Goal: Information Seeking & Learning: Learn about a topic

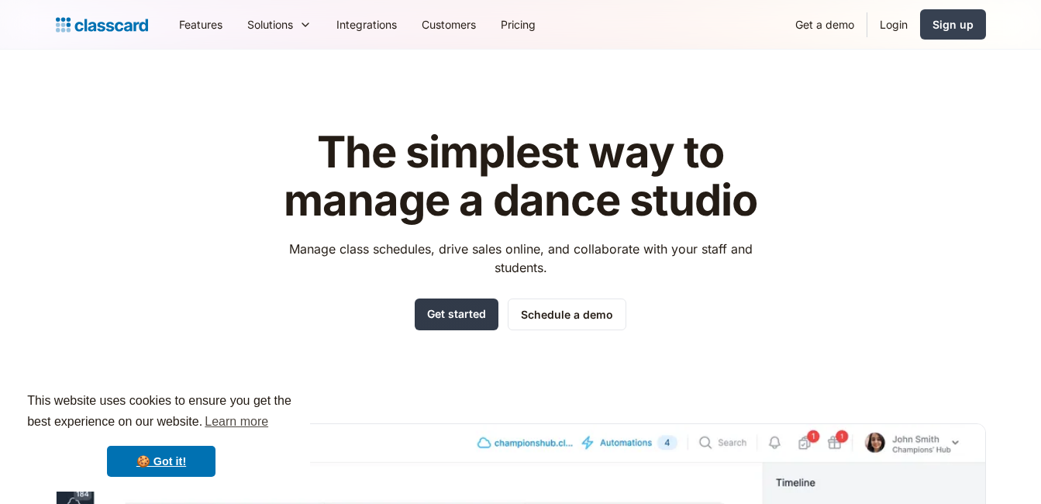
click at [438, 311] on link "Get started" at bounding box center [457, 315] width 84 height 32
click at [577, 315] on link "Schedule a demo" at bounding box center [567, 315] width 119 height 32
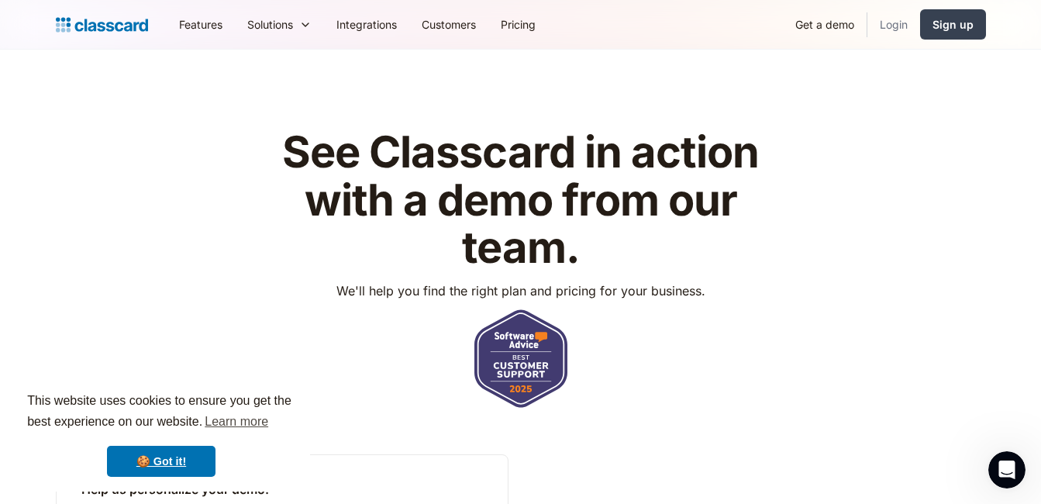
click at [887, 25] on link "Login" at bounding box center [894, 24] width 53 height 35
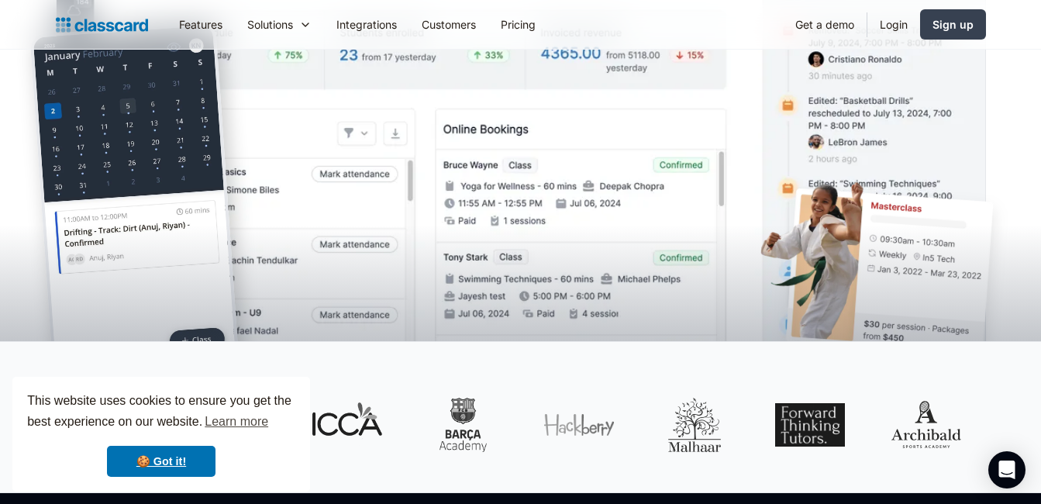
scroll to position [465, 0]
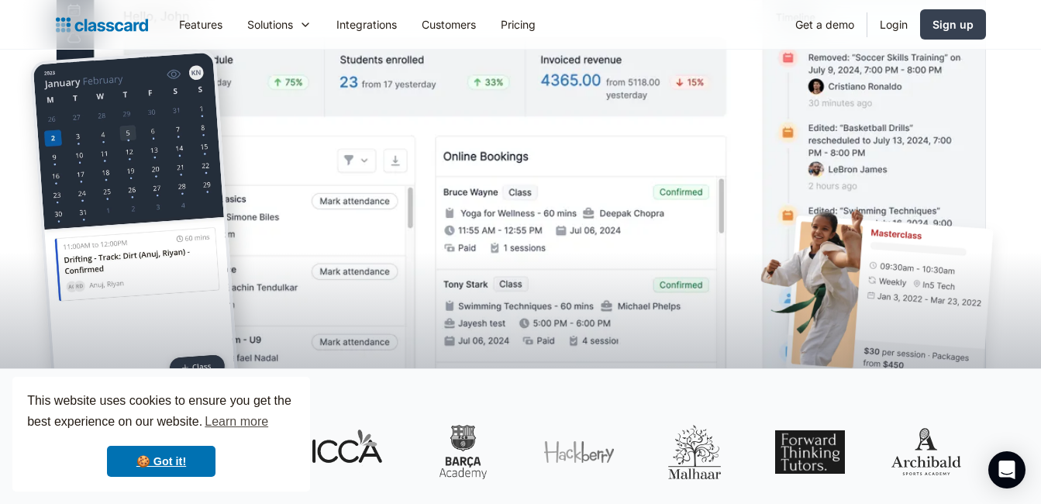
click at [564, 150] on img at bounding box center [521, 186] width 930 height 457
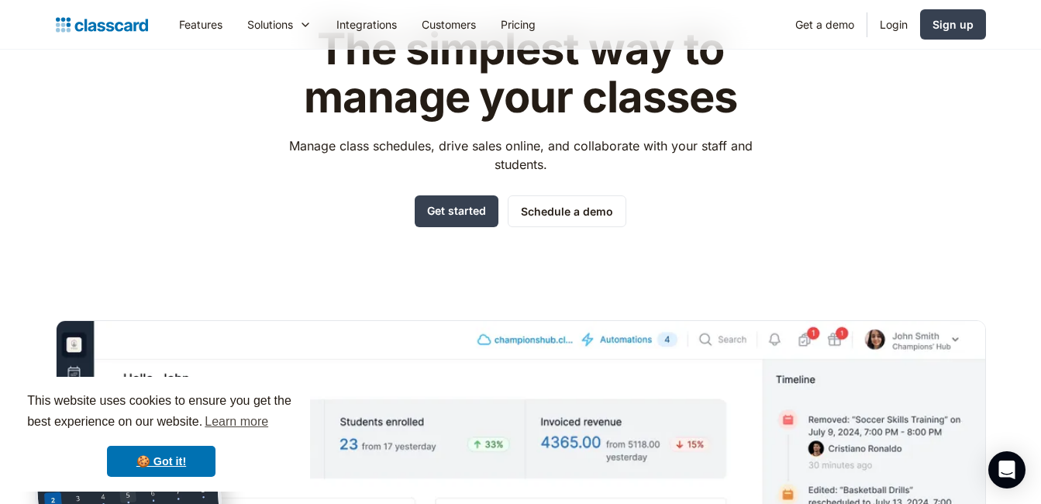
scroll to position [0, 0]
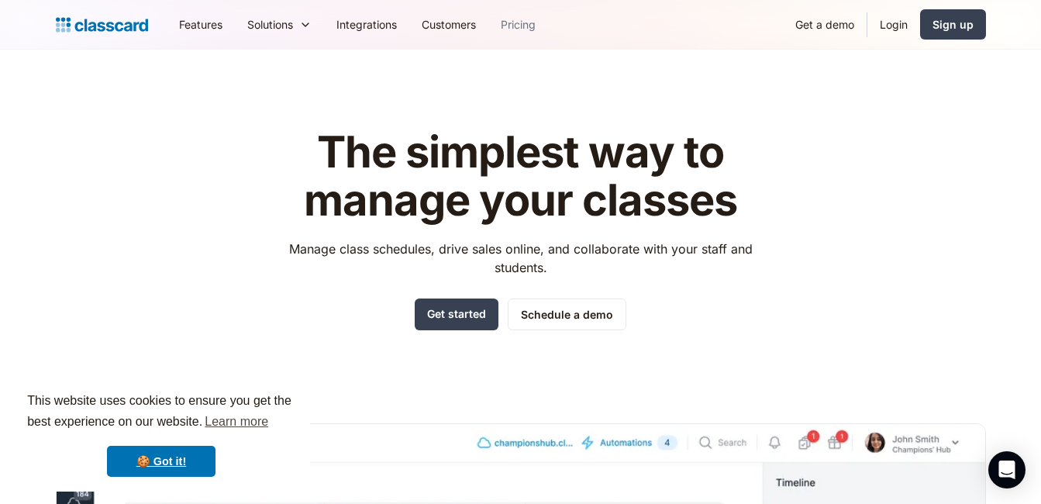
click at [519, 22] on link "Pricing" at bounding box center [518, 24] width 60 height 35
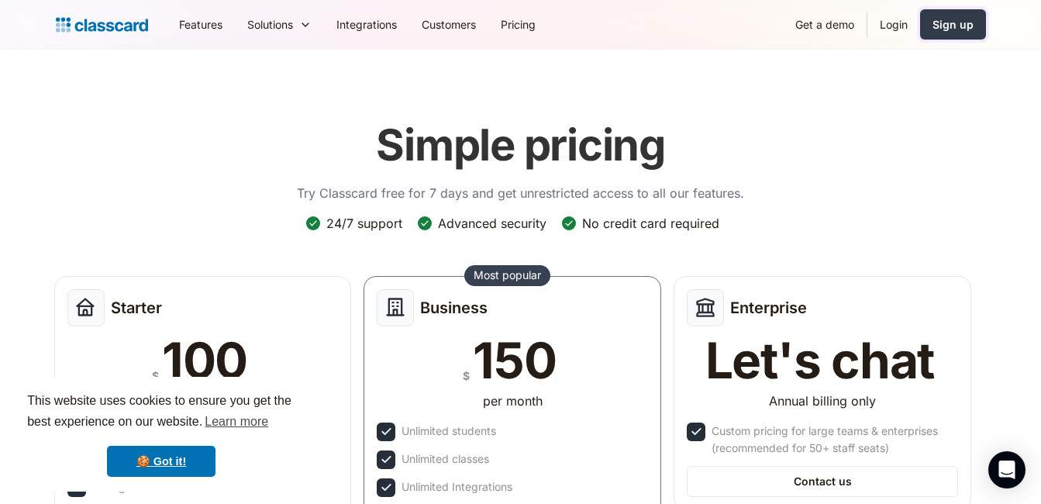
click at [958, 22] on div "Sign up" at bounding box center [953, 24] width 41 height 16
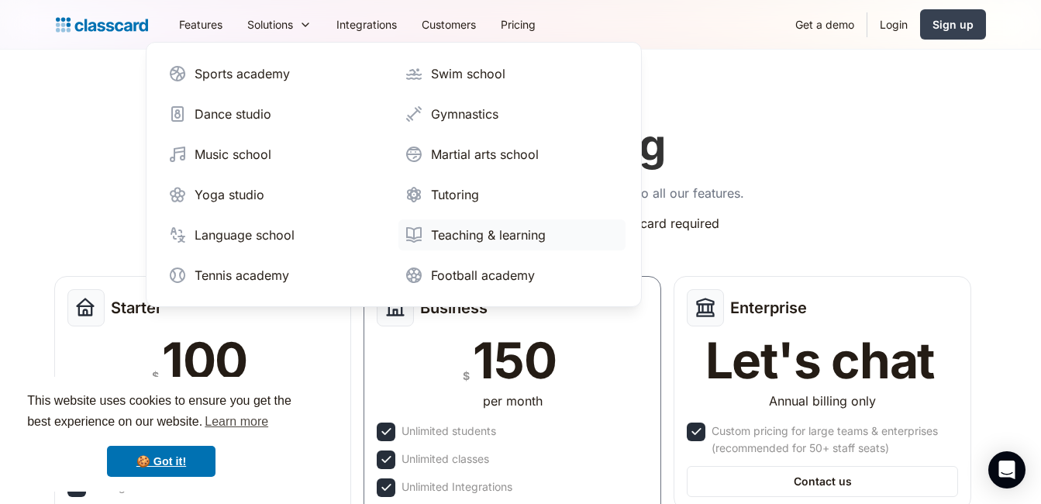
click at [468, 234] on div "Teaching & learning" at bounding box center [488, 235] width 115 height 19
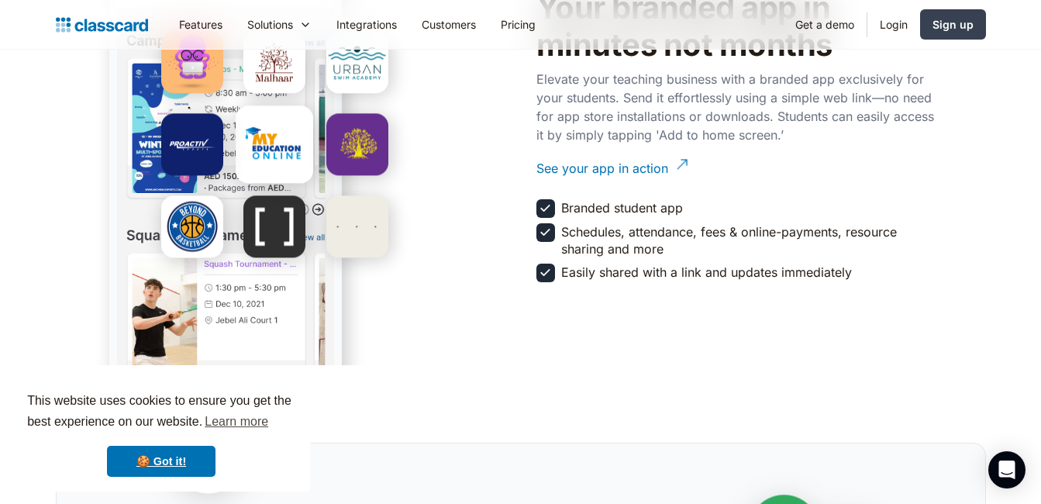
scroll to position [2946, 0]
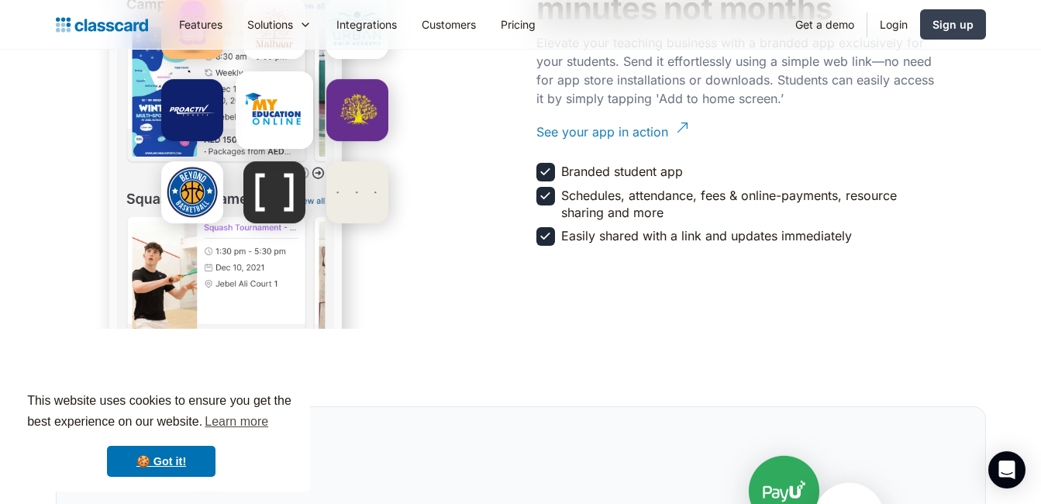
click at [608, 133] on div "See your app in action" at bounding box center [603, 126] width 132 height 30
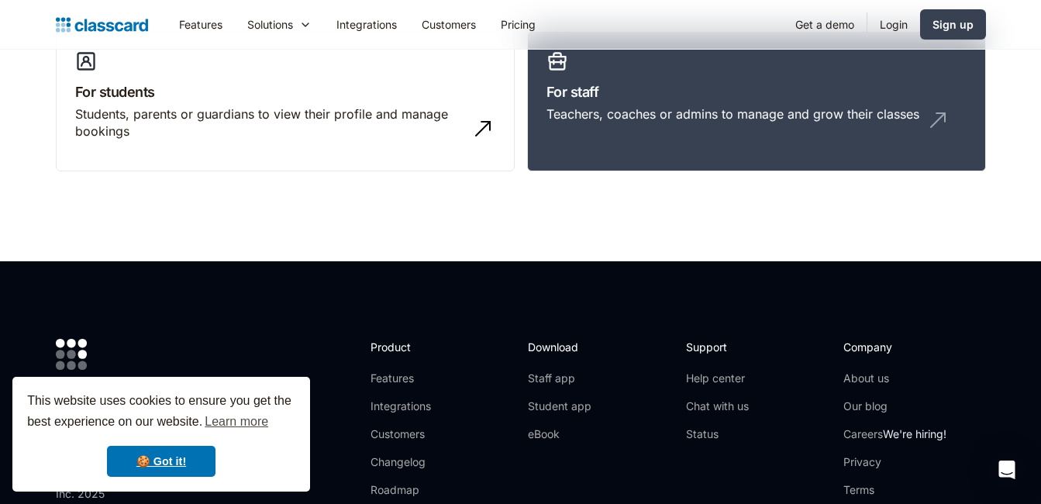
scroll to position [78, 0]
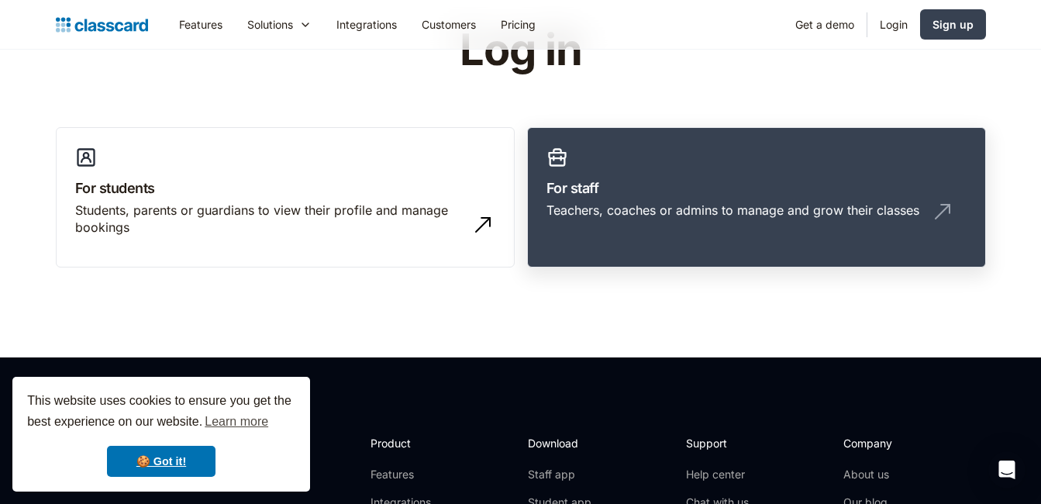
click at [733, 205] on div "Teachers, coaches or admins to manage and grow their classes" at bounding box center [733, 210] width 373 height 17
